Goal: Transaction & Acquisition: Purchase product/service

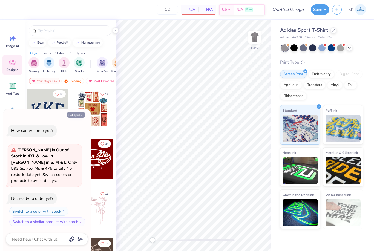
click at [81, 117] on icon "button" at bounding box center [81, 115] width 3 height 3
type textarea "x"
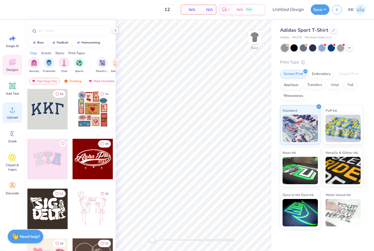
click at [14, 118] on span "Upload" at bounding box center [12, 117] width 11 height 4
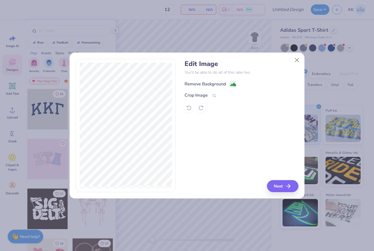
click at [207, 83] on div "Remove Background" at bounding box center [204, 84] width 41 height 7
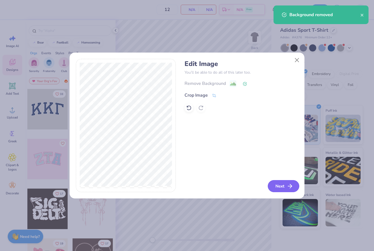
click at [276, 186] on button "Next" at bounding box center [283, 186] width 31 height 12
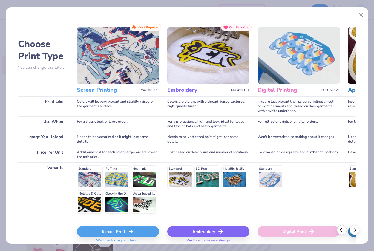
click at [144, 230] on div "Screen Print" at bounding box center [118, 231] width 82 height 11
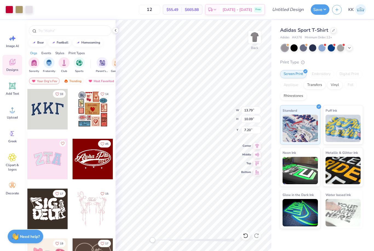
type input "7.08"
type input "5.18"
click at [114, 32] on icon at bounding box center [115, 30] width 4 height 4
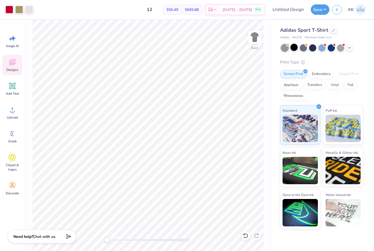
click at [295, 46] on div at bounding box center [293, 47] width 7 height 7
click at [339, 47] on div at bounding box center [340, 47] width 7 height 7
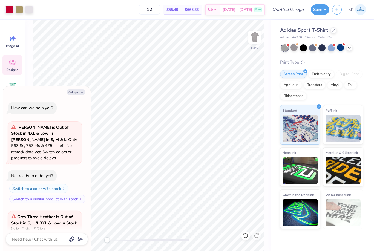
scroll to position [53, 0]
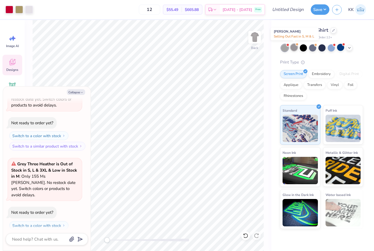
click at [294, 47] on div at bounding box center [293, 47] width 7 height 7
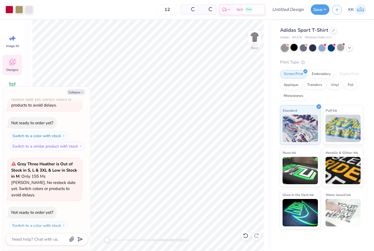
scroll to position [135, 0]
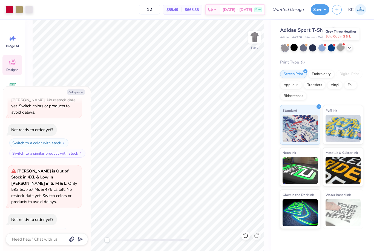
click at [341, 49] on div at bounding box center [340, 47] width 7 height 7
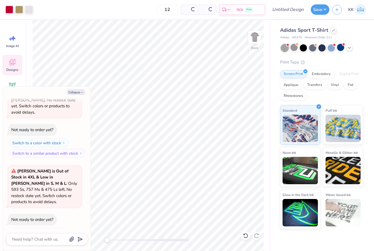
scroll to position [218, 0]
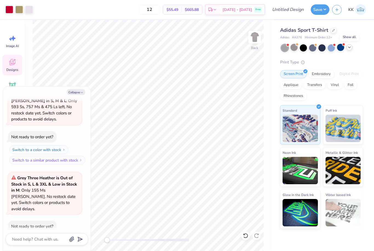
click at [349, 49] on icon at bounding box center [349, 47] width 4 height 4
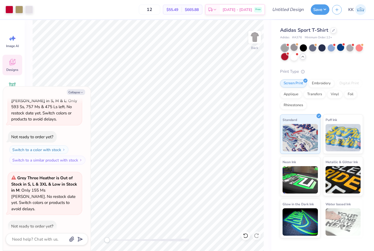
click at [288, 57] on div at bounding box center [284, 56] width 7 height 7
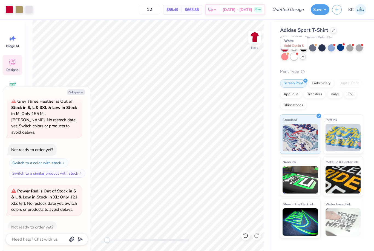
click at [295, 59] on div at bounding box center [293, 56] width 7 height 7
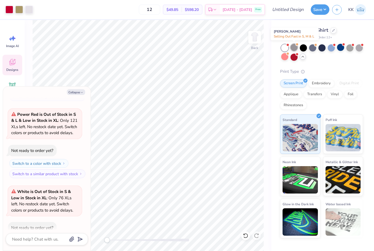
click at [297, 46] on div at bounding box center [293, 47] width 7 height 7
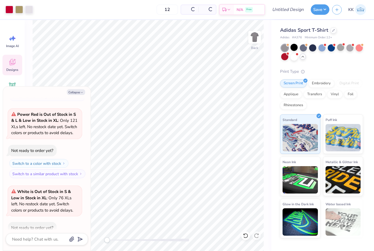
scroll to position [454, 0]
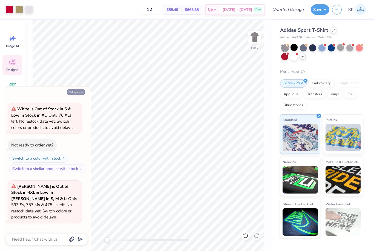
click at [79, 93] on button "Collapse" at bounding box center [76, 92] width 18 height 6
type textarea "x"
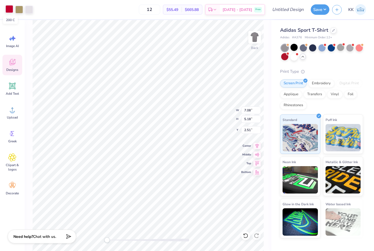
click at [9, 11] on div at bounding box center [9, 9] width 8 height 8
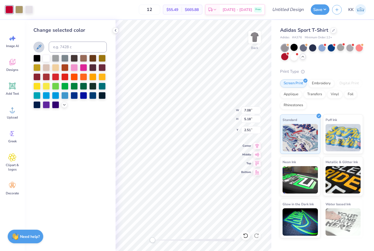
click at [40, 50] on icon at bounding box center [39, 47] width 7 height 7
click at [38, 50] on icon at bounding box center [39, 47] width 7 height 7
click at [39, 46] on icon at bounding box center [39, 47] width 5 height 5
click at [40, 47] on icon at bounding box center [39, 47] width 7 height 7
click at [40, 47] on icon at bounding box center [39, 47] width 5 height 5
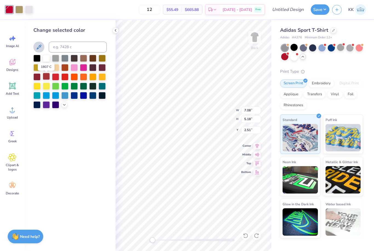
click at [46, 80] on div at bounding box center [46, 76] width 7 height 7
click at [49, 145] on div "Change selected color" at bounding box center [70, 135] width 91 height 231
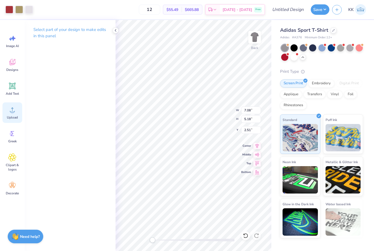
click at [11, 116] on span "Upload" at bounding box center [12, 117] width 11 height 4
click at [11, 69] on span "Designs" at bounding box center [12, 70] width 12 height 4
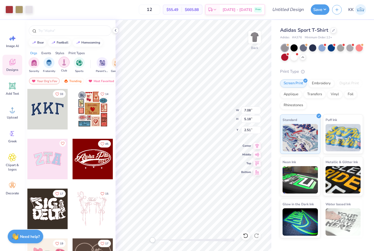
click at [78, 67] on div "filter for Sports" at bounding box center [79, 62] width 11 height 11
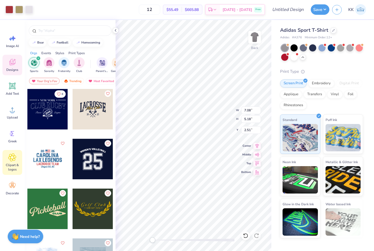
scroll to position [0, 0]
click at [15, 168] on span "Clipart & logos" at bounding box center [12, 167] width 18 height 9
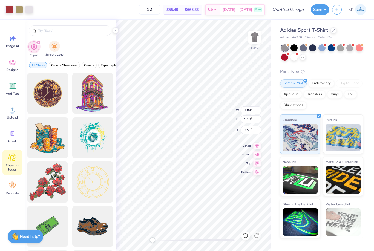
click at [53, 53] on div "School's Logo" at bounding box center [54, 49] width 18 height 16
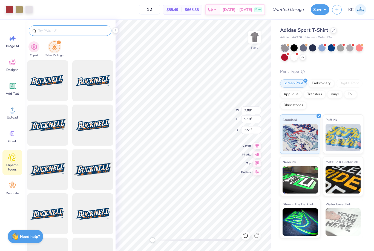
click at [57, 32] on input "text" at bounding box center [73, 30] width 70 height 5
type input "University of Denver"
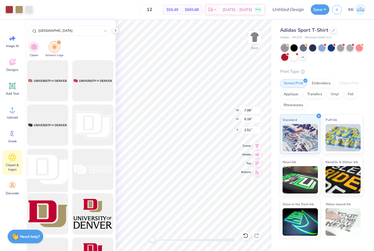
click at [52, 162] on div at bounding box center [47, 169] width 45 height 45
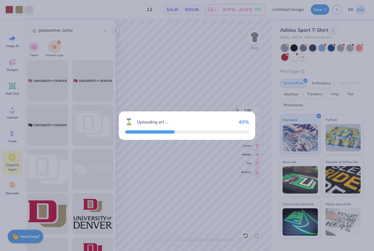
type input "13.79"
type input "9.54"
type input "3.00"
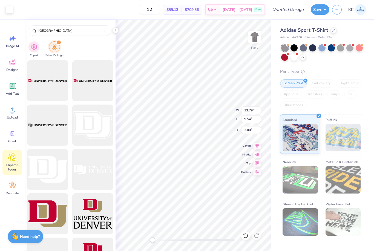
type input "3.81"
type input "2.64"
type input "9.91"
click at [246, 236] on icon at bounding box center [245, 235] width 5 height 5
type input "9.91"
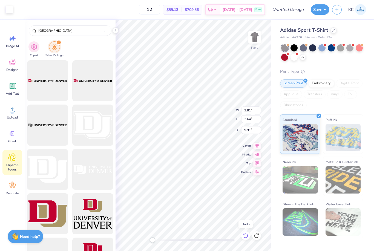
click at [246, 236] on icon at bounding box center [245, 235] width 5 height 5
type input "13.79"
type input "9.54"
type input "3.00"
click at [246, 236] on icon at bounding box center [245, 235] width 5 height 5
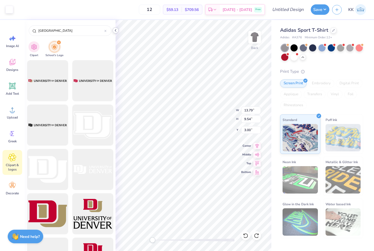
click at [117, 30] on icon at bounding box center [115, 30] width 4 height 4
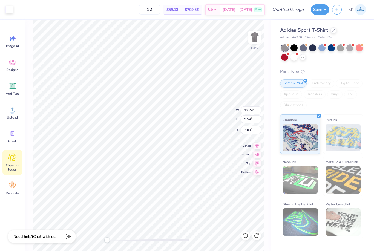
type input "7.08"
type input "5.18"
click at [10, 8] on div at bounding box center [9, 9] width 8 height 8
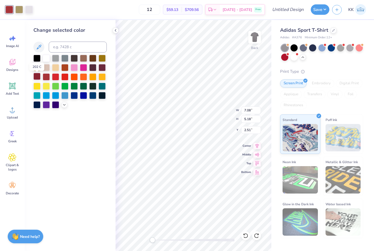
click at [37, 77] on div at bounding box center [36, 76] width 7 height 7
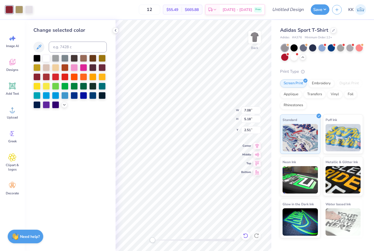
click at [247, 234] on icon at bounding box center [245, 235] width 5 height 5
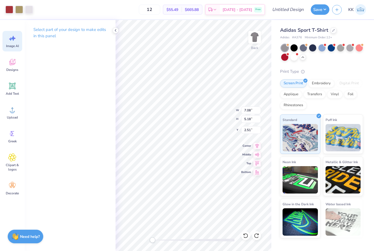
click at [9, 48] on span "Image AI" at bounding box center [12, 46] width 13 height 4
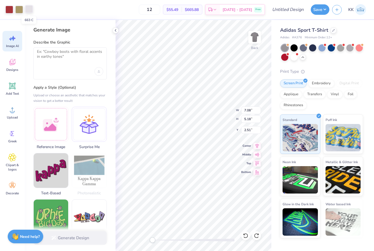
click at [29, 11] on div at bounding box center [29, 9] width 8 height 8
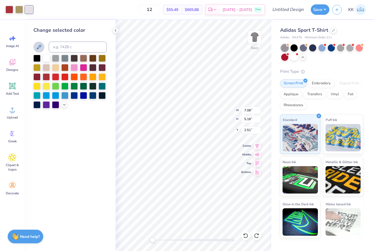
click at [42, 48] on button at bounding box center [38, 47] width 11 height 11
click at [63, 106] on icon at bounding box center [64, 104] width 4 height 4
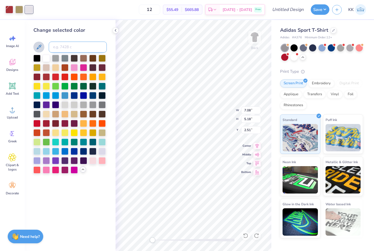
click at [79, 51] on input at bounding box center [78, 47] width 58 height 11
click at [186, 85] on html "Art colors 12 $55.49 Per Item $665.88 Total Est. Delivery Sep 23 - 26 Free Desi…" at bounding box center [187, 125] width 374 height 251
type input "3.68"
click at [42, 49] on button at bounding box center [38, 47] width 11 height 11
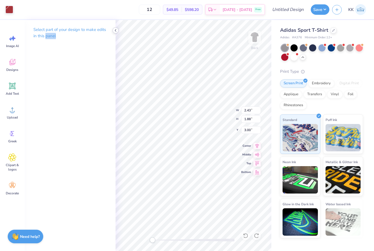
click at [114, 31] on icon at bounding box center [115, 30] width 4 height 4
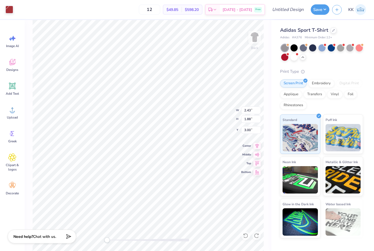
type input "2.32"
type input "1.93"
type input "3.37"
click at [13, 10] on div at bounding box center [9, 9] width 8 height 8
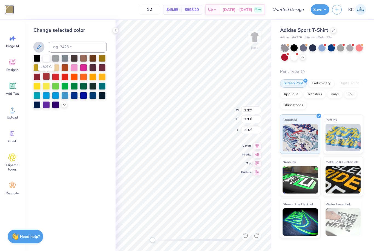
click at [47, 77] on div at bounding box center [46, 76] width 7 height 7
type input "0.74"
type input "1.13"
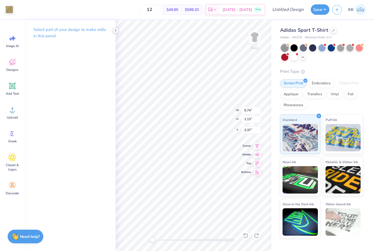
click at [115, 32] on icon at bounding box center [115, 30] width 4 height 4
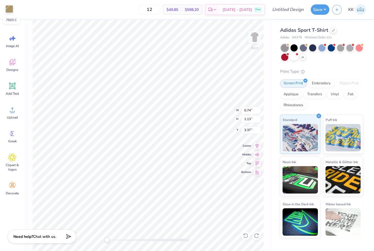
click at [8, 12] on div at bounding box center [9, 9] width 8 height 8
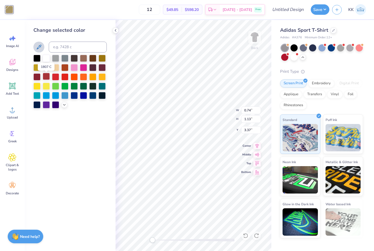
click at [48, 77] on div at bounding box center [46, 76] width 7 height 7
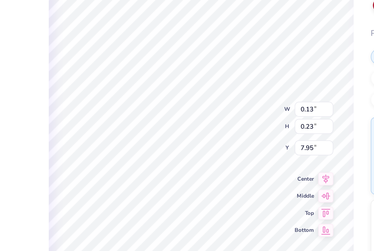
type input "0.14"
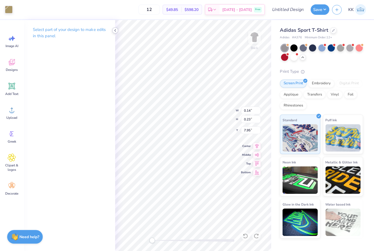
click at [117, 30] on icon at bounding box center [115, 30] width 4 height 4
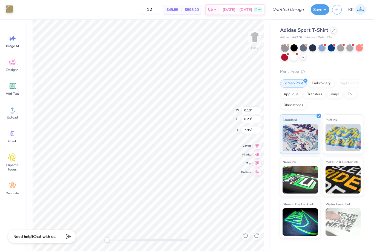
click at [9, 7] on div at bounding box center [9, 9] width 8 height 8
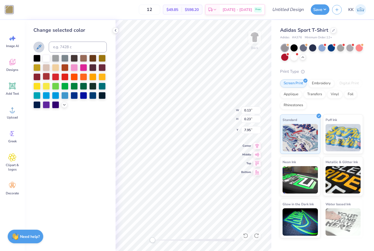
click at [47, 78] on div at bounding box center [46, 76] width 7 height 7
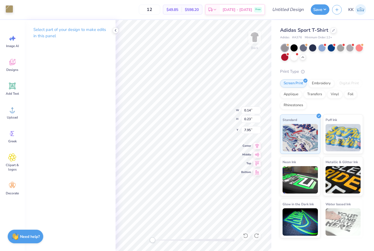
click at [9, 9] on div at bounding box center [9, 9] width 8 height 8
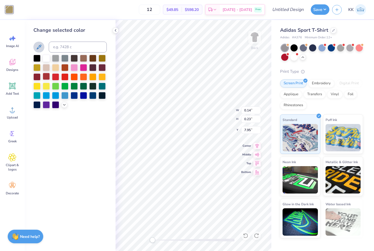
click at [48, 80] on div at bounding box center [46, 76] width 7 height 7
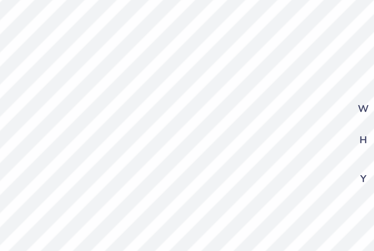
type input "0.15"
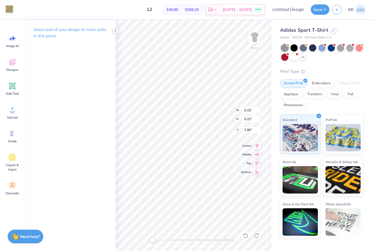
click at [12, 13] on div at bounding box center [9, 9] width 8 height 8
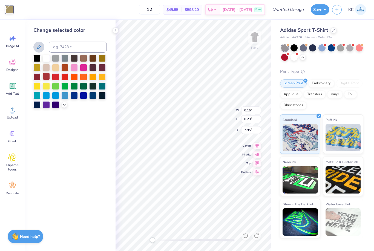
click at [47, 80] on div at bounding box center [46, 76] width 7 height 7
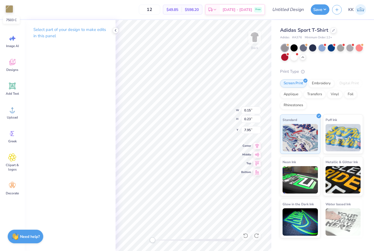
click at [7, 8] on div at bounding box center [9, 9] width 8 height 8
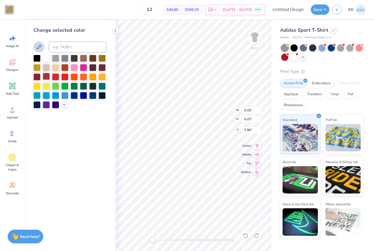
click at [47, 79] on div at bounding box center [46, 76] width 7 height 7
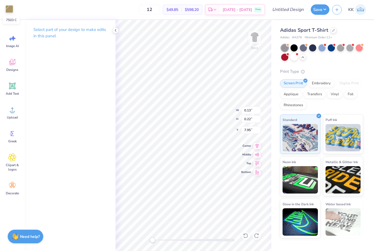
click at [7, 10] on div at bounding box center [9, 9] width 8 height 8
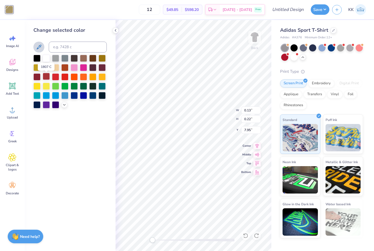
click at [48, 77] on div at bounding box center [46, 76] width 7 height 7
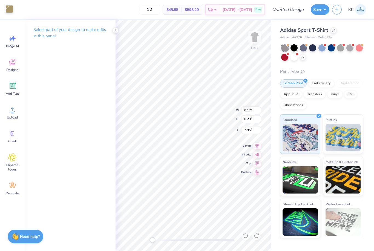
click at [13, 10] on div at bounding box center [9, 9] width 8 height 8
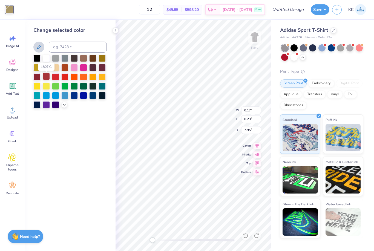
click at [47, 78] on div at bounding box center [46, 76] width 7 height 7
type input "0.15"
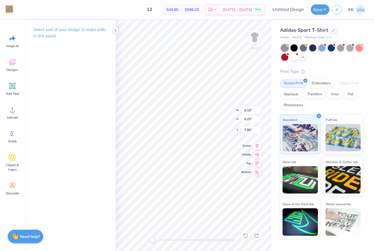
click at [10, 14] on div "Art colors" at bounding box center [6, 9] width 13 height 19
click at [11, 7] on div at bounding box center [9, 9] width 8 height 8
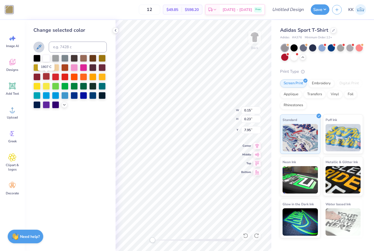
click at [48, 79] on div at bounding box center [46, 76] width 7 height 7
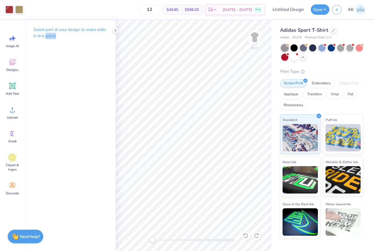
click at [115, 30] on icon at bounding box center [115, 30] width 4 height 4
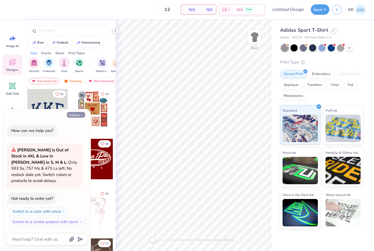
click at [80, 118] on button "Collapse" at bounding box center [76, 115] width 18 height 6
type textarea "x"
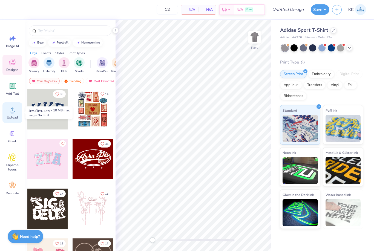
click at [8, 119] on span "Upload" at bounding box center [12, 117] width 11 height 4
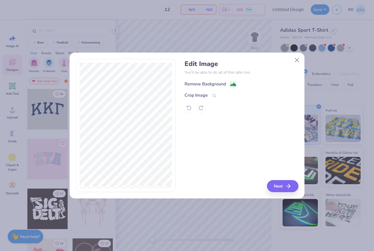
click at [199, 86] on div "Remove Background" at bounding box center [204, 84] width 41 height 7
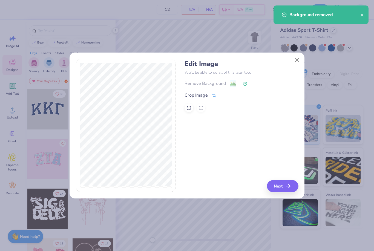
click at [287, 188] on icon "button" at bounding box center [288, 186] width 7 height 7
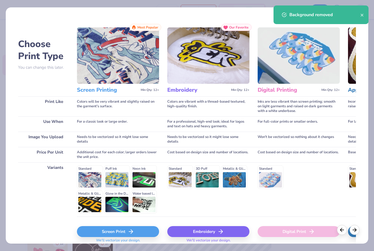
click at [151, 232] on div "Screen Print" at bounding box center [118, 231] width 82 height 11
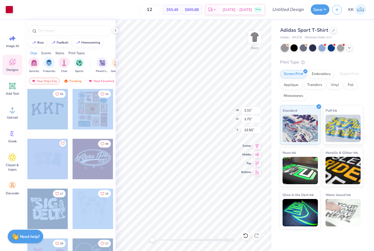
type input "4.73"
type input "3.67"
type input "7.20"
type input "1.45"
type input "2.19"
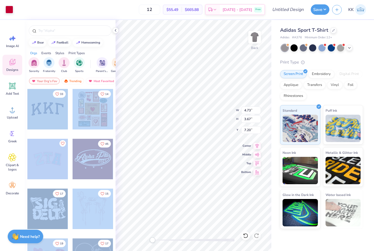
type input "7.93"
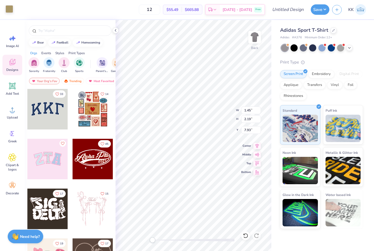
click at [9, 8] on div at bounding box center [9, 9] width 8 height 8
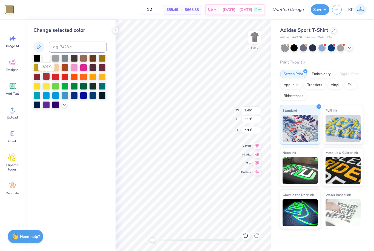
click at [46, 79] on div at bounding box center [46, 76] width 7 height 7
click at [38, 49] on icon at bounding box center [39, 47] width 5 height 5
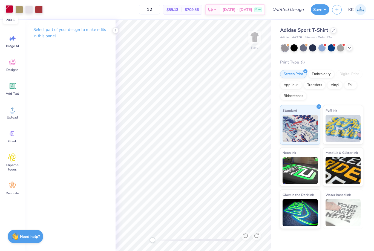
click at [10, 10] on div at bounding box center [9, 9] width 8 height 8
click at [12, 11] on div at bounding box center [9, 9] width 8 height 8
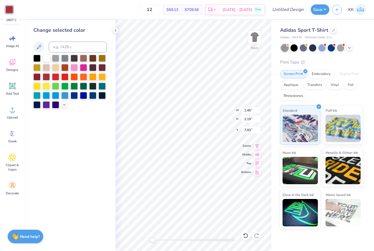
click at [9, 10] on div at bounding box center [9, 10] width 8 height 8
click at [54, 79] on div at bounding box center [55, 76] width 7 height 7
click at [47, 77] on div at bounding box center [46, 76] width 7 height 7
click at [39, 75] on div at bounding box center [36, 76] width 7 height 7
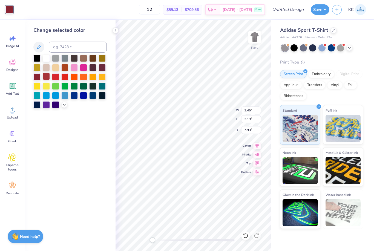
click at [47, 77] on div at bounding box center [46, 76] width 7 height 7
click at [39, 44] on icon at bounding box center [39, 47] width 7 height 7
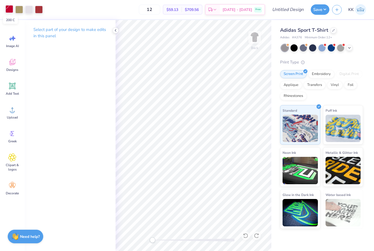
click at [10, 8] on div at bounding box center [9, 9] width 8 height 8
type input "4.52"
type input "3.75"
click at [10, 11] on div at bounding box center [9, 9] width 8 height 8
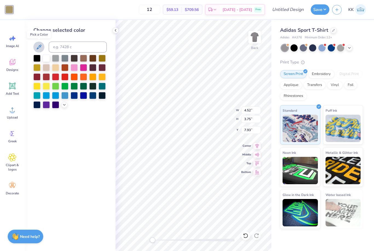
click at [39, 47] on icon at bounding box center [39, 47] width 7 height 7
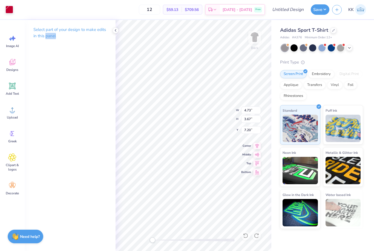
click at [114, 32] on icon at bounding box center [115, 30] width 4 height 4
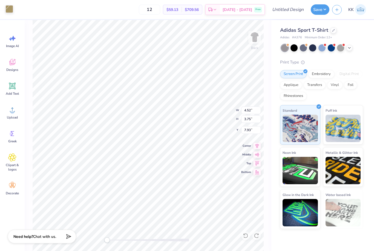
click at [7, 10] on div at bounding box center [9, 9] width 8 height 8
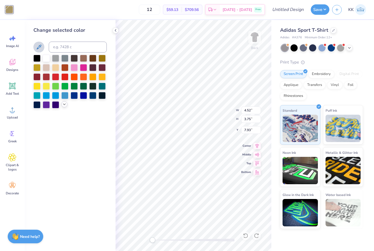
click at [65, 106] on icon at bounding box center [64, 104] width 4 height 4
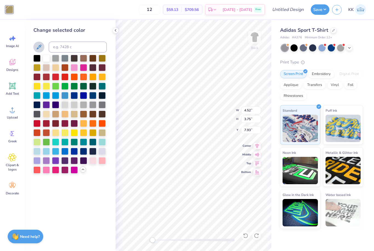
click at [37, 47] on icon at bounding box center [39, 47] width 7 height 7
click at [38, 124] on div at bounding box center [36, 122] width 7 height 7
click at [47, 80] on div at bounding box center [46, 76] width 7 height 7
click at [40, 79] on div at bounding box center [36, 76] width 7 height 7
click at [57, 79] on div at bounding box center [55, 76] width 7 height 7
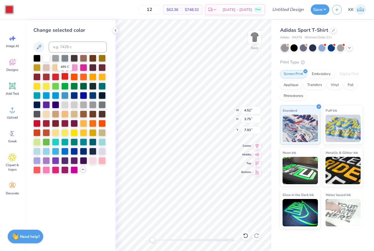
click at [67, 79] on div at bounding box center [64, 76] width 7 height 7
click at [57, 80] on div at bounding box center [55, 76] width 7 height 7
click at [39, 126] on div at bounding box center [36, 122] width 7 height 7
type input "4.73"
type input "3.67"
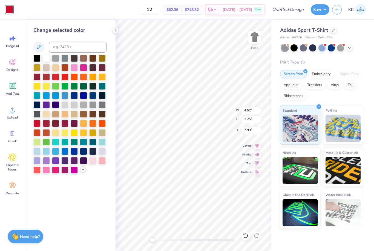
type input "7.20"
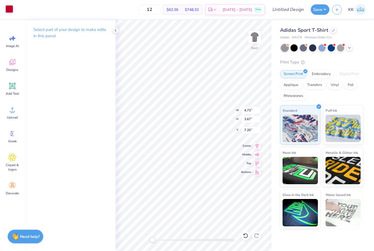
click at [8, 9] on div at bounding box center [9, 9] width 8 height 8
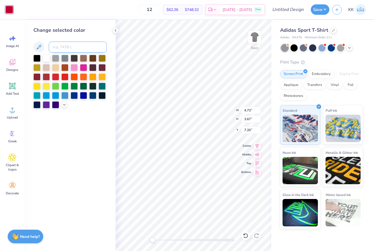
click at [64, 50] on input at bounding box center [78, 47] width 58 height 11
type input "200"
type input "1.45"
type input "2.19"
type input "7.93"
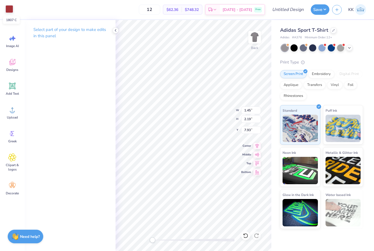
click at [7, 9] on div at bounding box center [9, 9] width 8 height 8
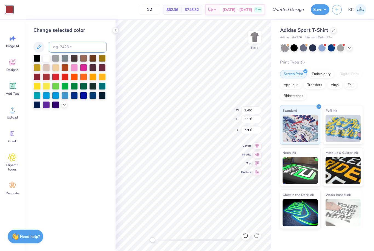
click at [67, 47] on input at bounding box center [78, 47] width 58 height 11
type input "200"
type input "4.52"
type input "3.75"
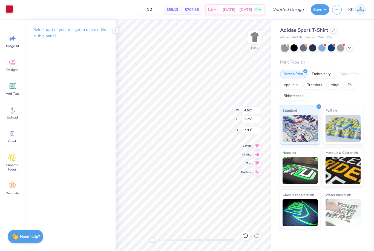
click at [11, 10] on div at bounding box center [9, 9] width 8 height 8
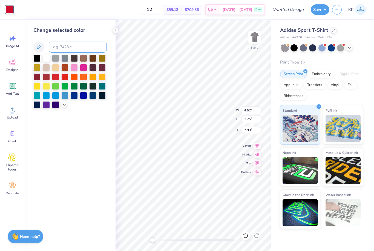
click at [67, 52] on input at bounding box center [78, 47] width 58 height 11
type input "200"
type input "1.84"
type input "1.72"
type input "12.53"
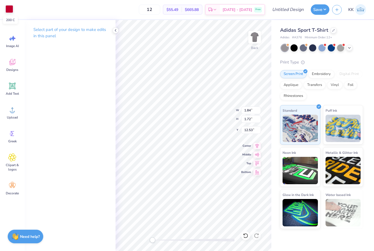
click at [11, 8] on div at bounding box center [9, 9] width 8 height 8
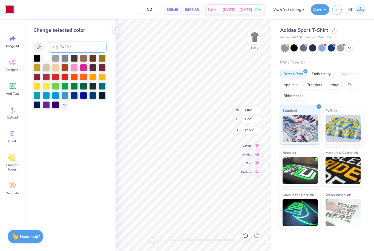
click at [68, 47] on input at bounding box center [78, 47] width 58 height 11
type input "200"
type input "0.28"
type input "0.44"
type input "16.85"
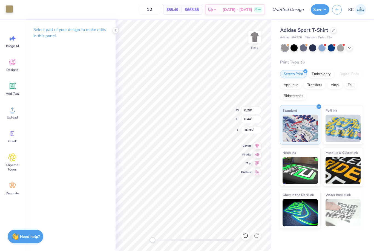
click at [13, 9] on div at bounding box center [9, 9] width 8 height 8
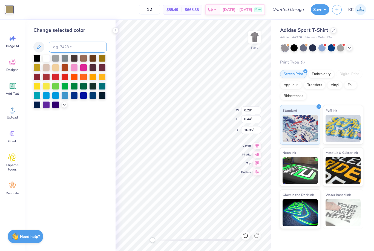
click at [60, 47] on input at bounding box center [78, 47] width 58 height 11
type input "200"
type input "0.30"
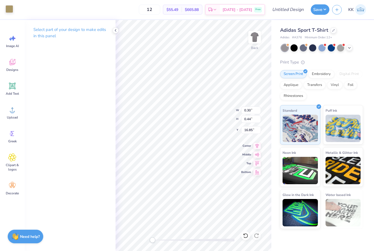
click at [11, 8] on div at bounding box center [9, 9] width 8 height 8
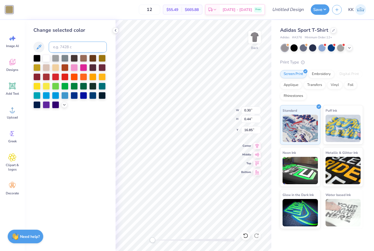
click at [63, 47] on input at bounding box center [78, 47] width 58 height 11
type input "200"
type input "0.34"
type input "0.49"
type input "16.80"
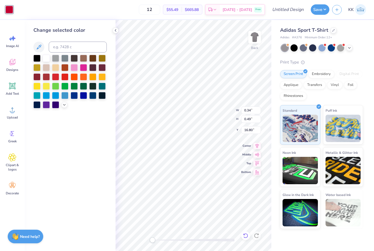
click at [246, 238] on div at bounding box center [245, 235] width 9 height 9
type input "0.30"
type input "0.44"
type input "16.85"
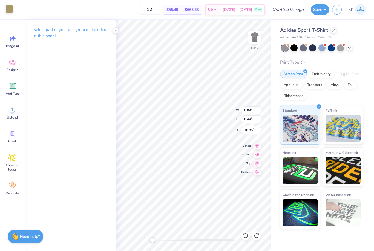
click at [11, 6] on div at bounding box center [9, 9] width 8 height 8
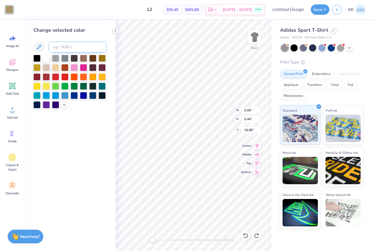
click at [65, 46] on input at bounding box center [78, 47] width 58 height 11
type input "200"
type input "0.32"
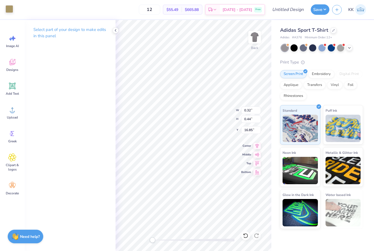
click at [10, 11] on div at bounding box center [9, 9] width 8 height 8
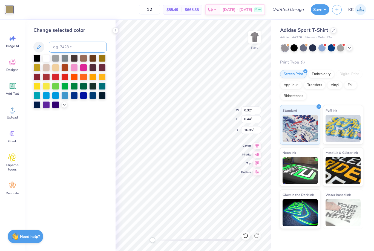
click at [77, 53] on input at bounding box center [78, 47] width 58 height 11
type input "200"
type input "0.37"
type input "0.51"
type input "16.79"
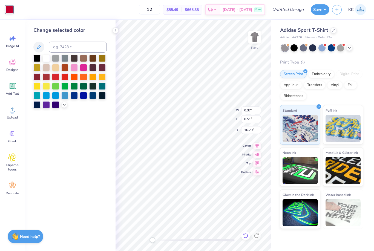
click at [244, 234] on icon at bounding box center [245, 235] width 5 height 5
type input "0.32"
type input "0.44"
type input "16.85"
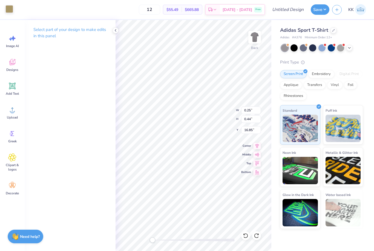
click at [13, 10] on div at bounding box center [9, 9] width 8 height 8
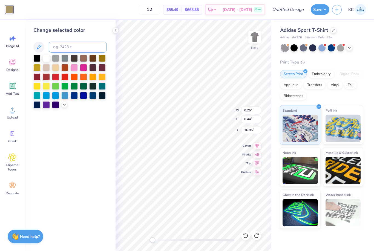
click at [63, 49] on input at bounding box center [78, 47] width 58 height 11
type input "200"
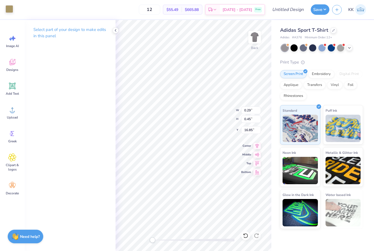
click at [11, 11] on div at bounding box center [9, 9] width 8 height 8
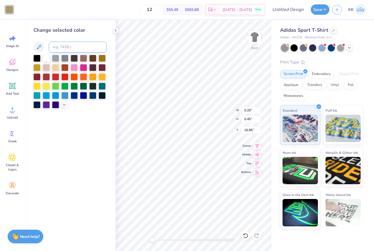
click at [65, 46] on input at bounding box center [78, 47] width 58 height 11
type input "200"
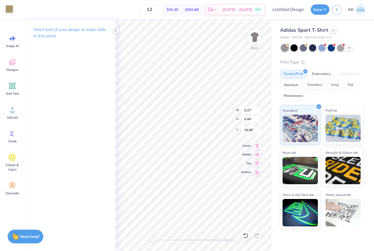
click at [12, 10] on div at bounding box center [9, 9] width 8 height 8
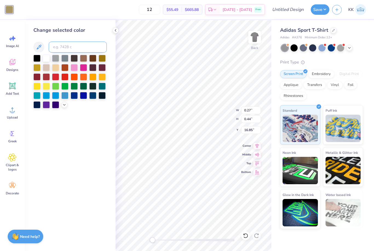
click at [57, 48] on input at bounding box center [78, 47] width 58 height 11
type input "200"
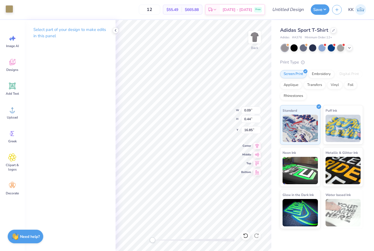
click at [11, 11] on div at bounding box center [9, 9] width 8 height 8
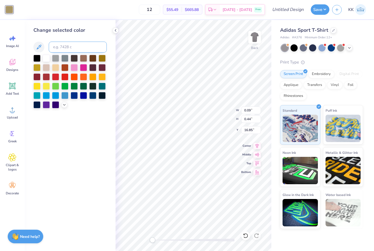
click at [58, 45] on input at bounding box center [78, 47] width 58 height 11
type input "200"
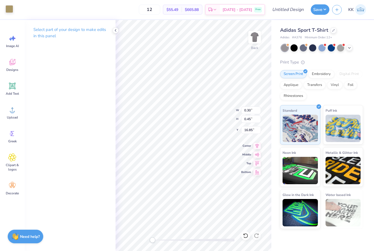
click at [7, 7] on div at bounding box center [9, 9] width 8 height 8
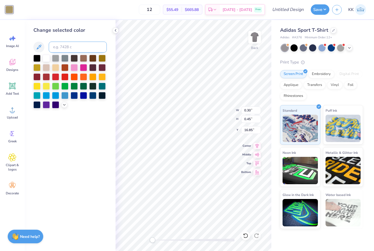
click at [60, 44] on input at bounding box center [78, 47] width 58 height 11
type input "200"
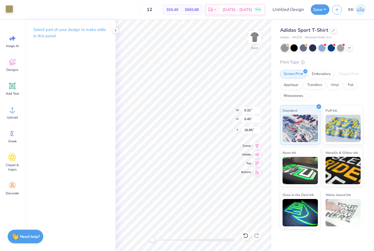
click at [11, 13] on div at bounding box center [9, 9] width 8 height 8
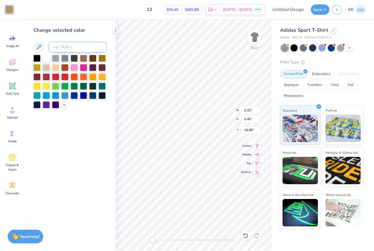
click at [59, 45] on input at bounding box center [78, 47] width 58 height 11
type input "200"
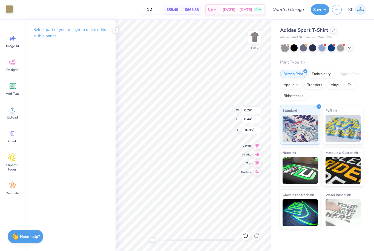
click at [11, 10] on div at bounding box center [9, 9] width 8 height 8
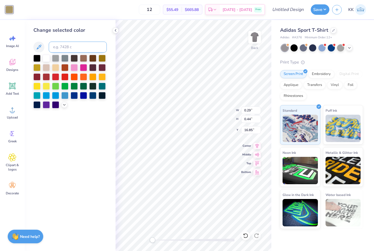
click at [59, 44] on input at bounding box center [78, 47] width 58 height 11
type input "200"
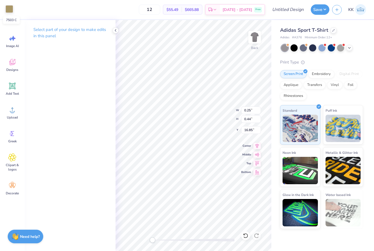
click at [11, 11] on div at bounding box center [9, 9] width 8 height 8
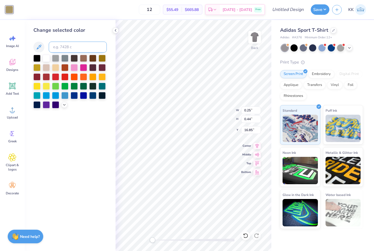
click at [55, 45] on input at bounding box center [78, 47] width 58 height 11
type input "200"
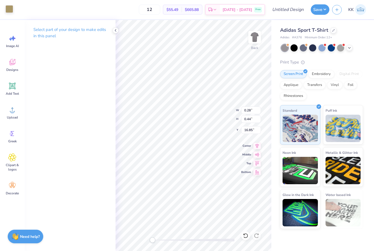
click at [6, 10] on div at bounding box center [9, 9] width 8 height 8
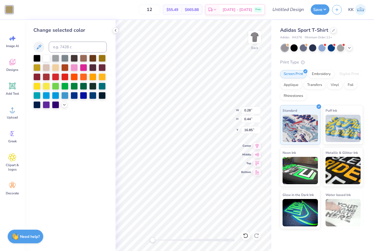
click at [68, 54] on div "Change selected color" at bounding box center [69, 68] width 73 height 82
click at [64, 48] on input at bounding box center [78, 47] width 58 height 11
type input "200"
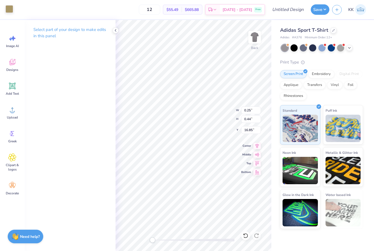
click at [8, 9] on div at bounding box center [9, 9] width 8 height 8
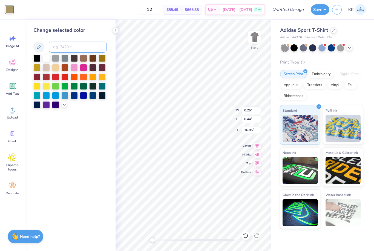
click at [55, 46] on input at bounding box center [78, 47] width 58 height 11
type input "200"
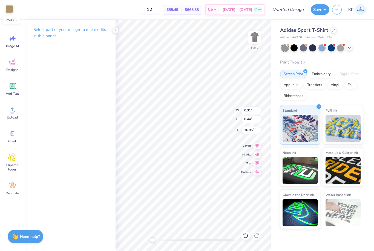
click at [9, 8] on div at bounding box center [9, 9] width 8 height 8
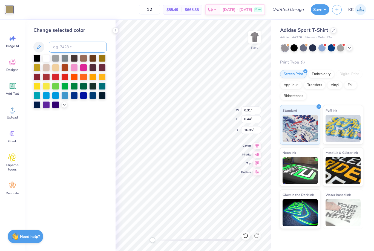
click at [60, 45] on input at bounding box center [78, 47] width 58 height 11
type input "200"
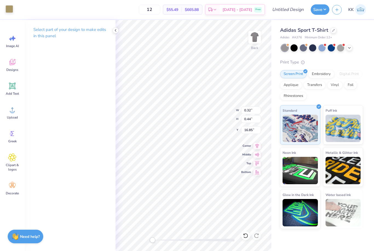
click at [6, 12] on div at bounding box center [9, 9] width 8 height 8
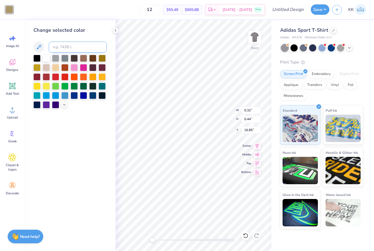
click at [55, 47] on input at bounding box center [78, 47] width 58 height 11
type input "200"
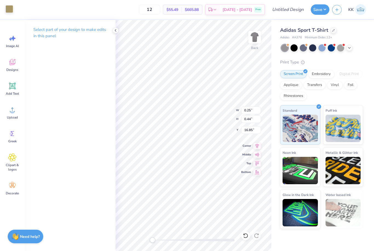
click at [6, 11] on div at bounding box center [9, 9] width 8 height 8
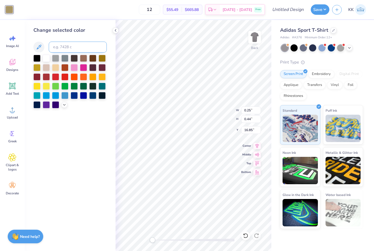
click at [58, 49] on input at bounding box center [78, 47] width 58 height 11
type input "200"
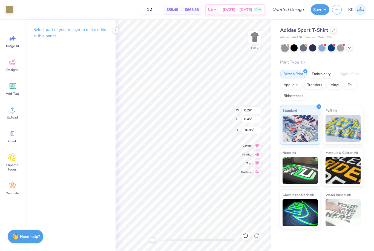
click at [4, 11] on div "Art colors" at bounding box center [6, 9] width 13 height 19
click at [9, 11] on div at bounding box center [9, 9] width 8 height 8
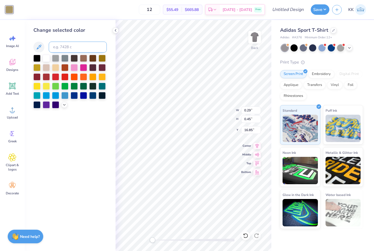
click at [60, 50] on input at bounding box center [78, 47] width 58 height 11
type input "200"
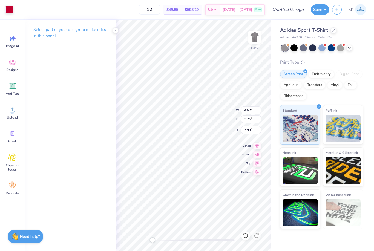
type input "0.25"
type input "0.44"
type input "16.85"
click at [117, 30] on icon at bounding box center [115, 30] width 4 height 4
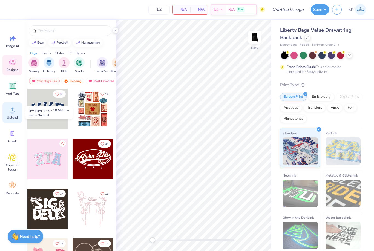
click at [9, 119] on span "Upload" at bounding box center [12, 117] width 11 height 4
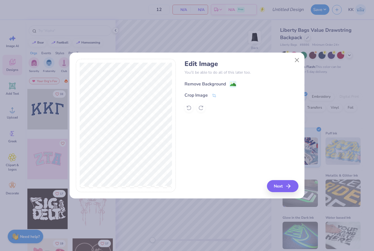
click at [200, 82] on div "Remove Background" at bounding box center [204, 84] width 41 height 7
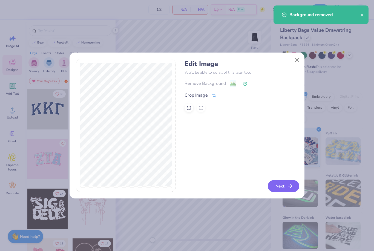
click at [287, 188] on icon "button" at bounding box center [290, 186] width 7 height 7
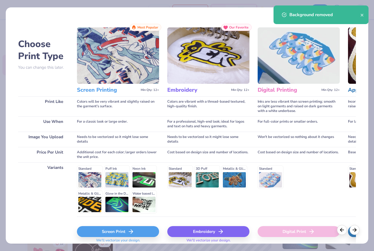
click at [151, 227] on div "Screen Print" at bounding box center [118, 231] width 82 height 11
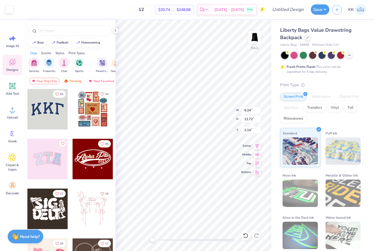
type input "6.60"
type input "9.09"
click at [152, 11] on input "12" at bounding box center [141, 10] width 21 height 10
type input "1"
click at [319, 10] on button "Save" at bounding box center [320, 9] width 19 height 10
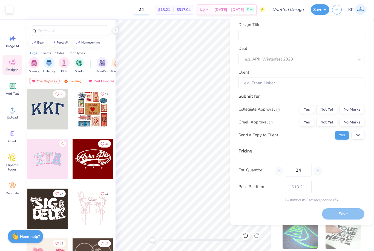
click at [152, 11] on input "24" at bounding box center [141, 10] width 21 height 10
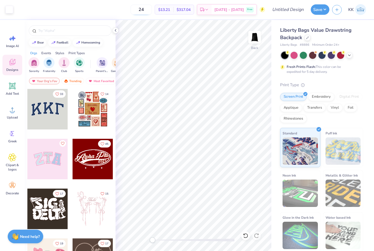
type input "2"
type input "12"
click at [317, 13] on button "Save" at bounding box center [320, 9] width 19 height 10
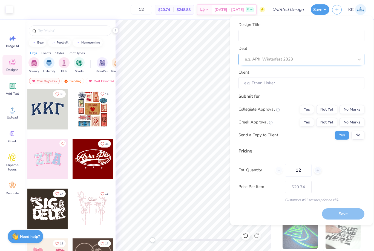
click at [263, 60] on div "e.g. APhi Winterfest 2023" at bounding box center [299, 59] width 109 height 6
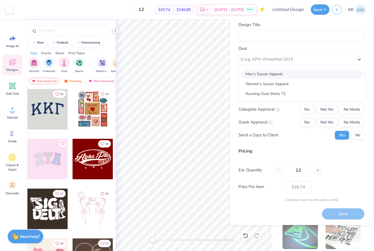
click at [262, 76] on div "Men’s Soccer Apparel" at bounding box center [302, 74] width 122 height 9
type input "[PERSON_NAME]"
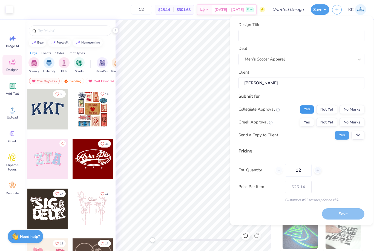
click at [308, 110] on button "Yes" at bounding box center [307, 109] width 14 height 9
click at [360, 123] on button "No Marks" at bounding box center [351, 122] width 25 height 9
type input "$25.14"
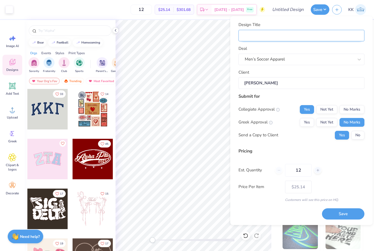
click at [261, 35] on input "Design Title" at bounding box center [301, 36] width 126 height 12
type input "G"
type input "S"
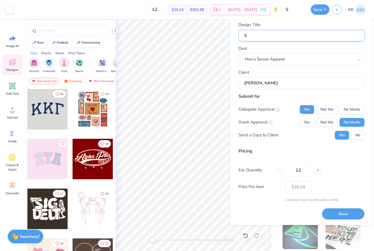
type input "So"
type input "Soc"
type input "Socc"
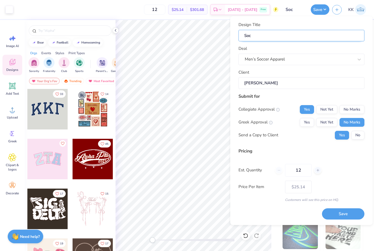
type input "Socc"
type input "Socce"
type input "Soccer"
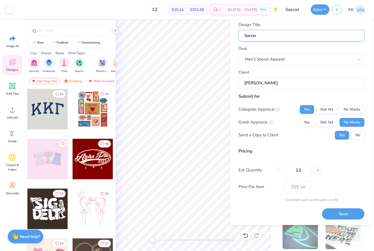
type input "Soccer G"
type input "Soccer Gr"
type input "Soccer Gro"
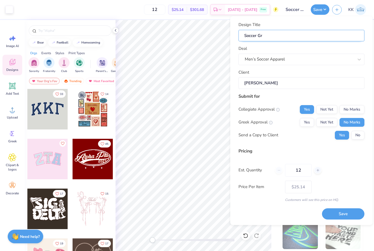
type input "Soccer Gro"
type input "Soccer Grou"
type input "Soccer Group"
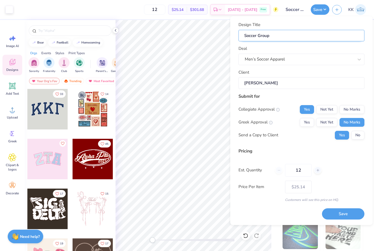
type input "Soccer Group"
type input "Soccer Group O"
type input "Soccer Group Or"
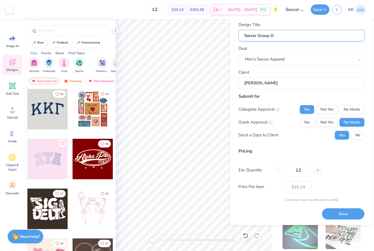
type input "Soccer Group Or"
type input "Soccer Group Ord"
type input "Soccer Group Orde"
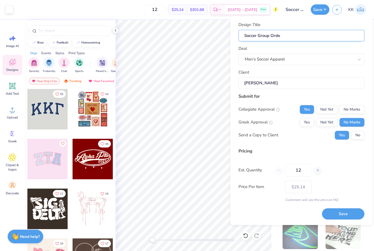
type input "Soccer Group Order"
click at [318, 171] on icon at bounding box center [318, 170] width 4 height 4
type input "13"
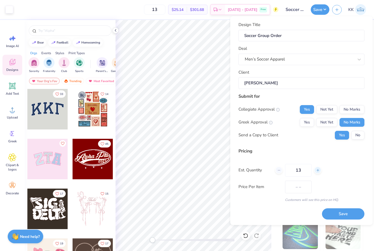
type input "$24.19"
click at [318, 171] on icon at bounding box center [318, 170] width 4 height 4
type input "14"
type input "$23.40"
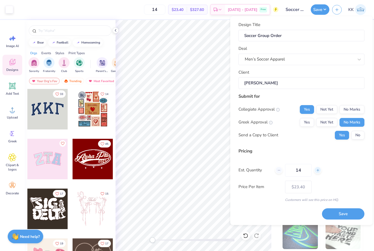
click at [318, 171] on icon at bounding box center [318, 170] width 4 height 4
type input "15"
type input "$22.75"
click at [279, 169] on icon at bounding box center [279, 170] width 4 height 4
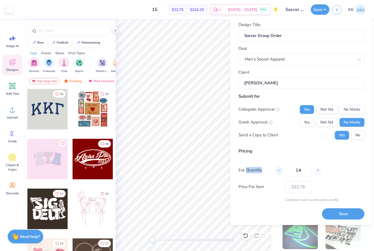
click at [279, 169] on icon at bounding box center [279, 170] width 4 height 4
type input "12"
type input "$25.14"
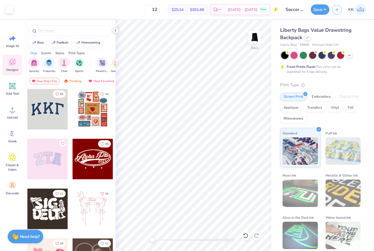
click at [116, 31] on icon at bounding box center [115, 30] width 4 height 4
